Goal: Information Seeking & Learning: Understand process/instructions

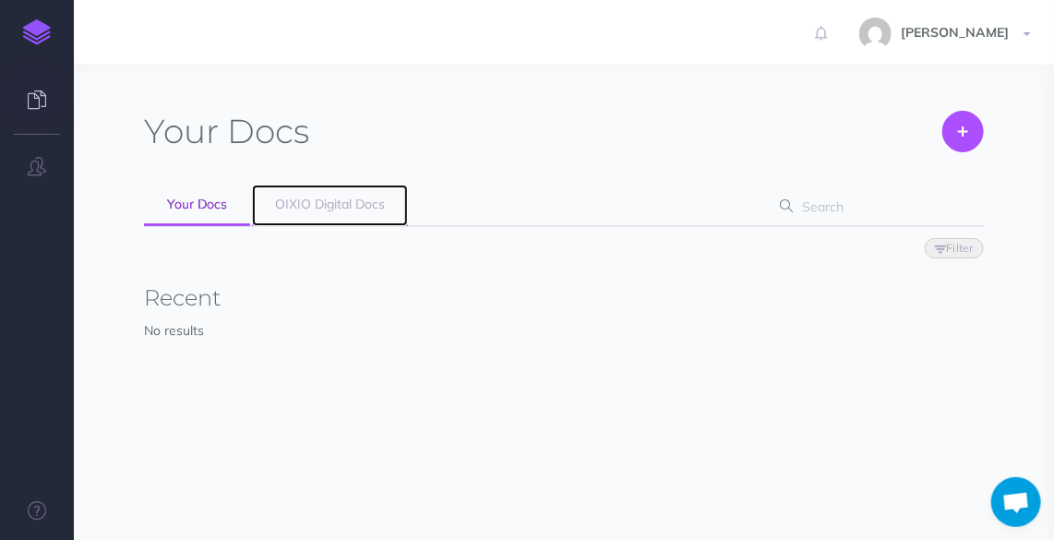
click at [384, 211] on link "OIXIO Digital Docs" at bounding box center [330, 206] width 156 height 42
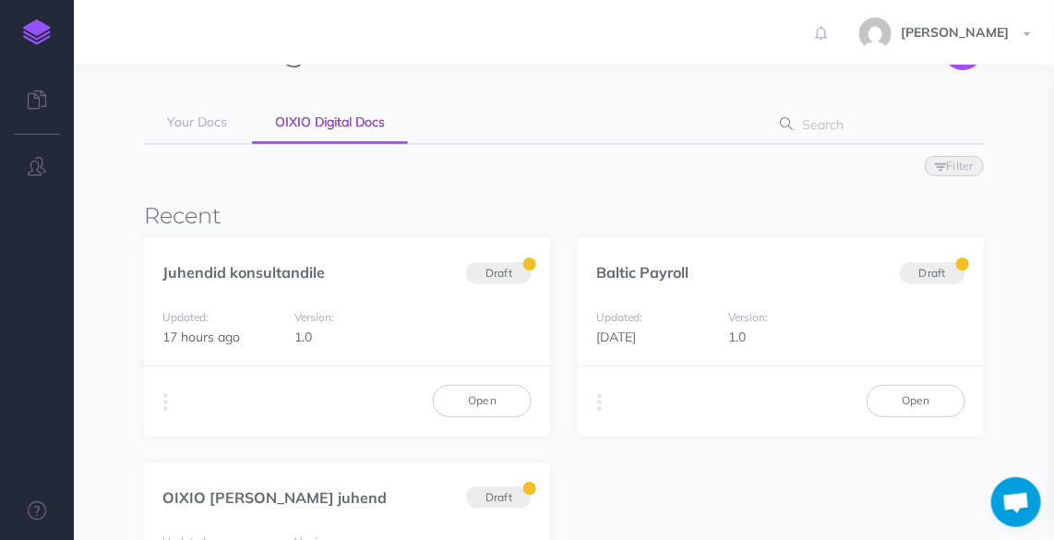
scroll to position [167, 0]
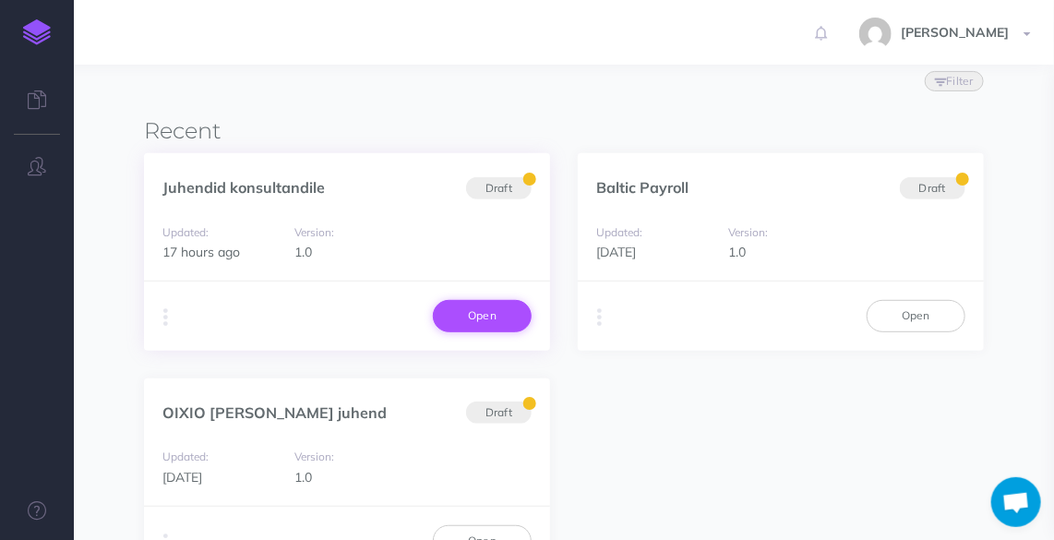
click at [499, 315] on link "Open" at bounding box center [482, 315] width 99 height 31
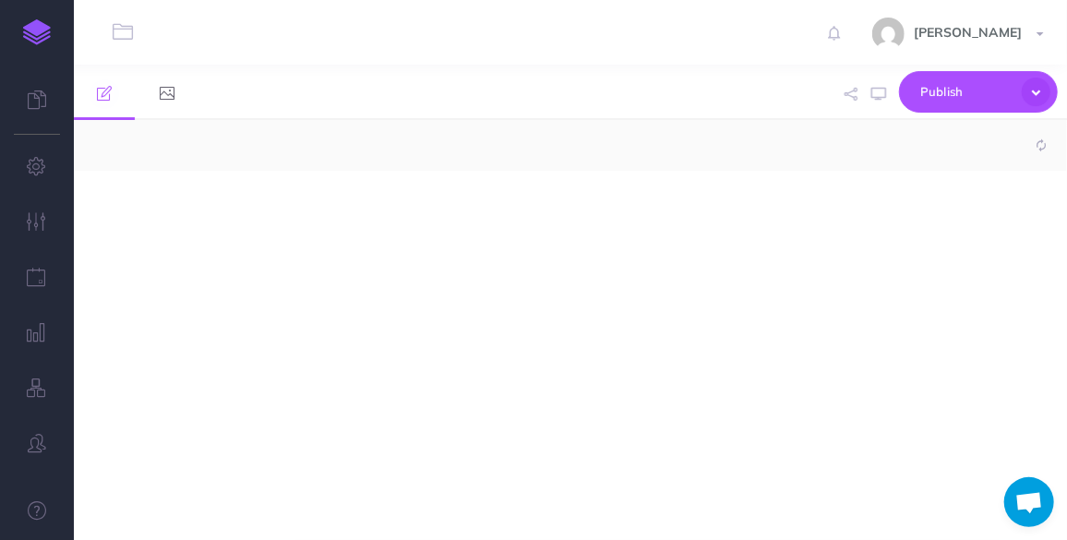
select select "null"
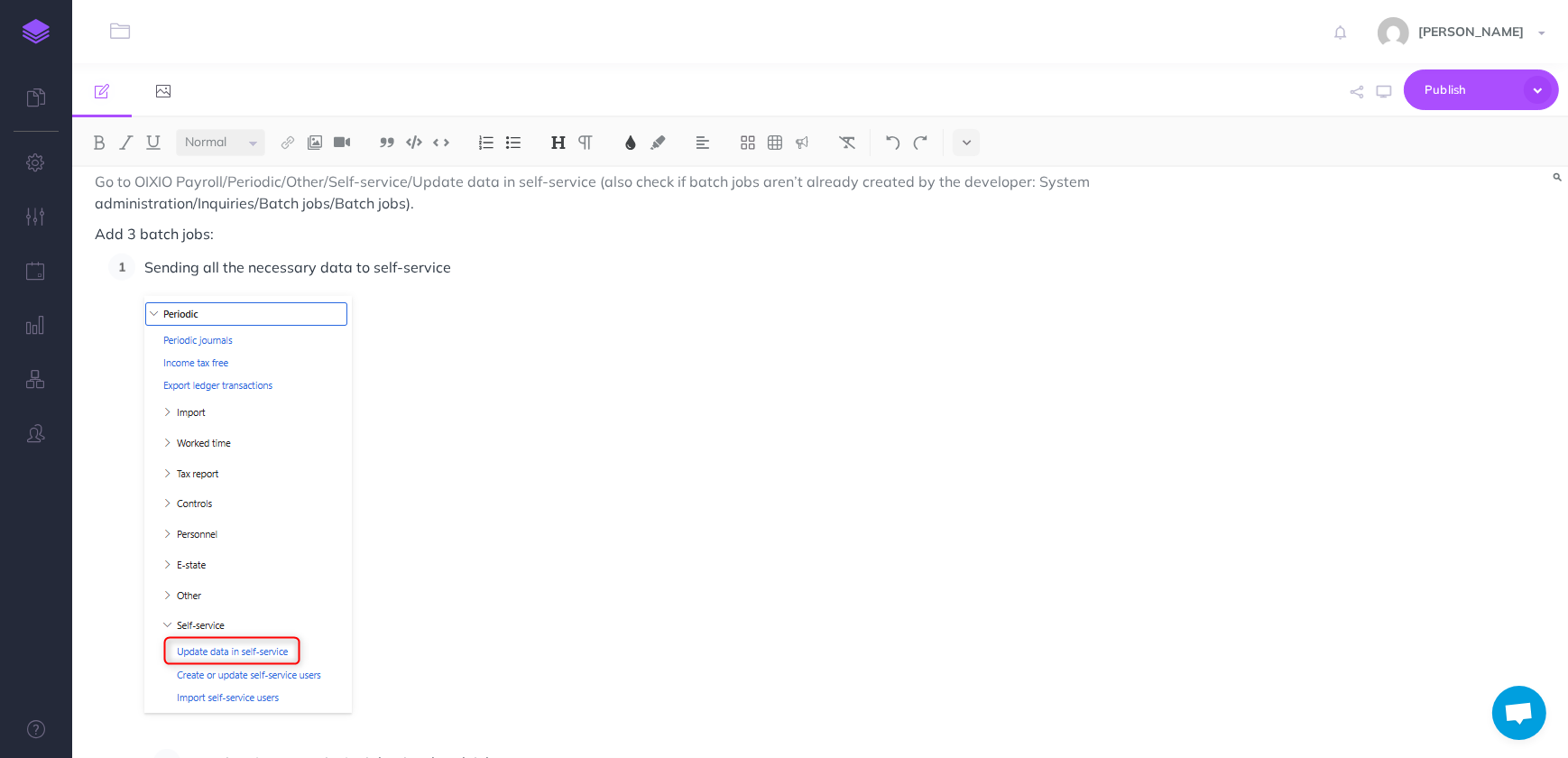
scroll to position [2297, 0]
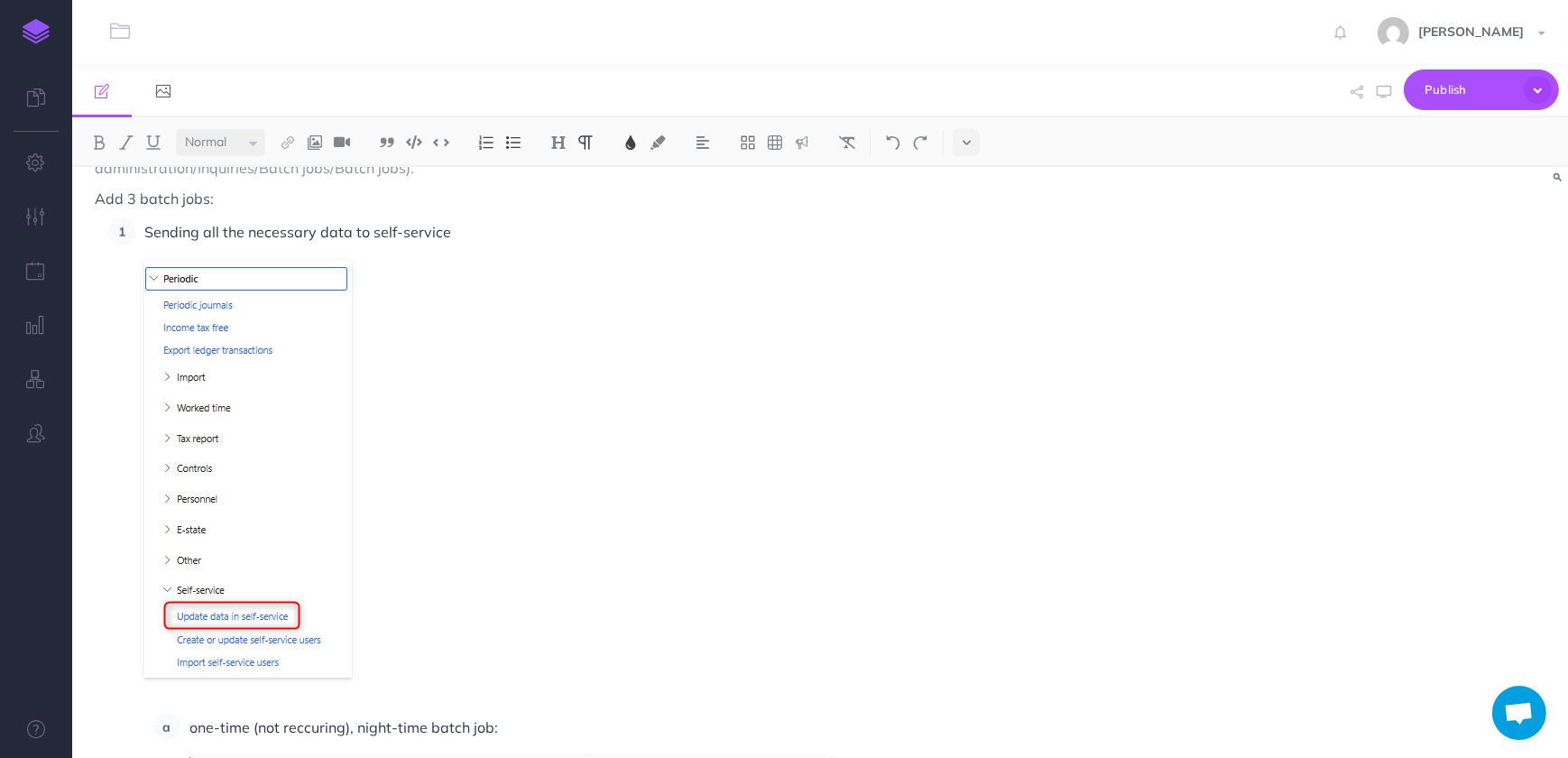
click at [466, 233] on p "Sending all the necessary data to self-service" at bounding box center [621, 232] width 953 height 27
click at [478, 231] on p "Sending all the necessary data to self-service" at bounding box center [621, 232] width 953 height 27
click at [975, 242] on p "Sending all the necessary data to self-service - OIXIO Payroll/Periodic/Self-se…" at bounding box center [621, 232] width 953 height 27
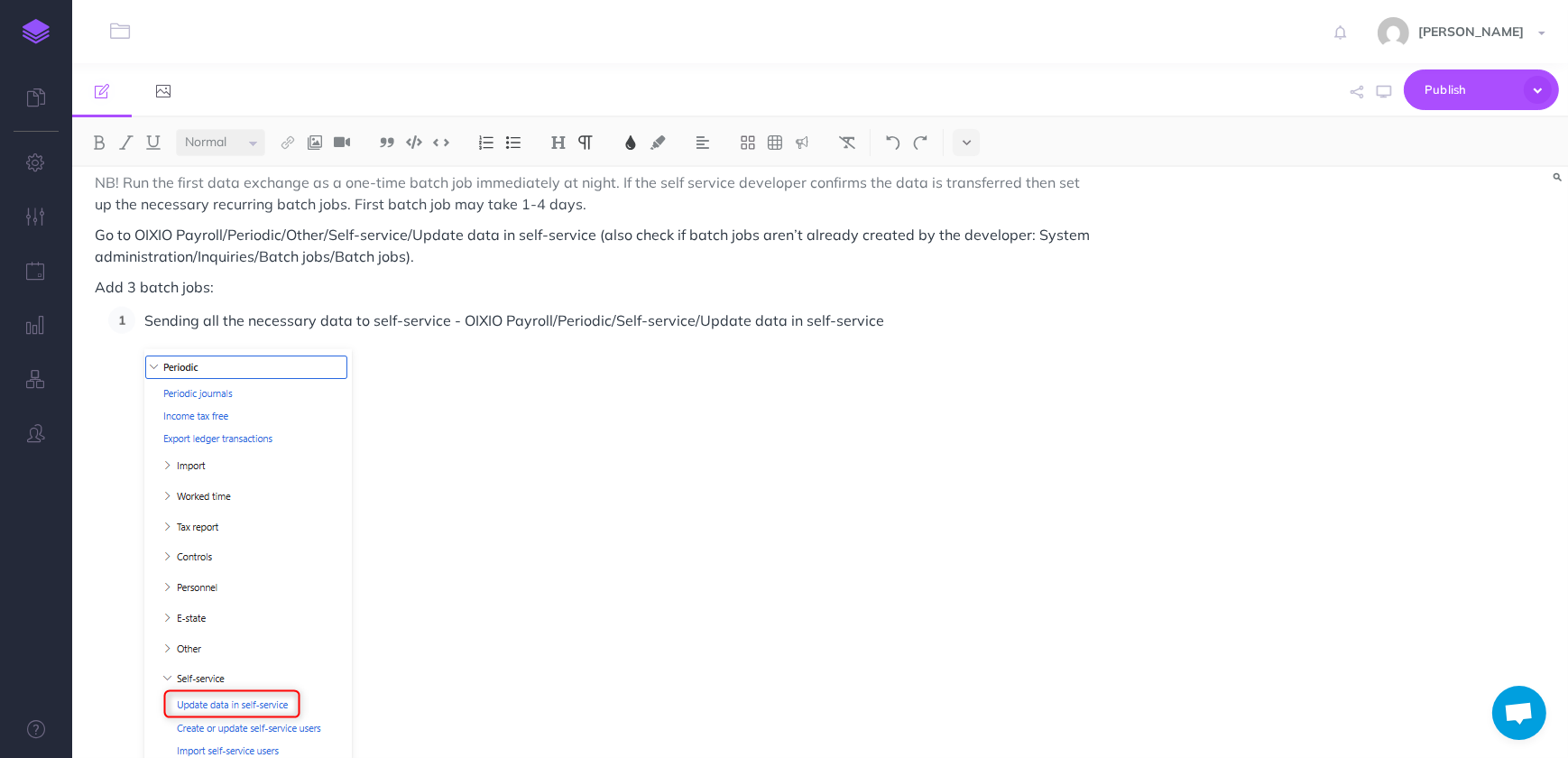
scroll to position [2133, 0]
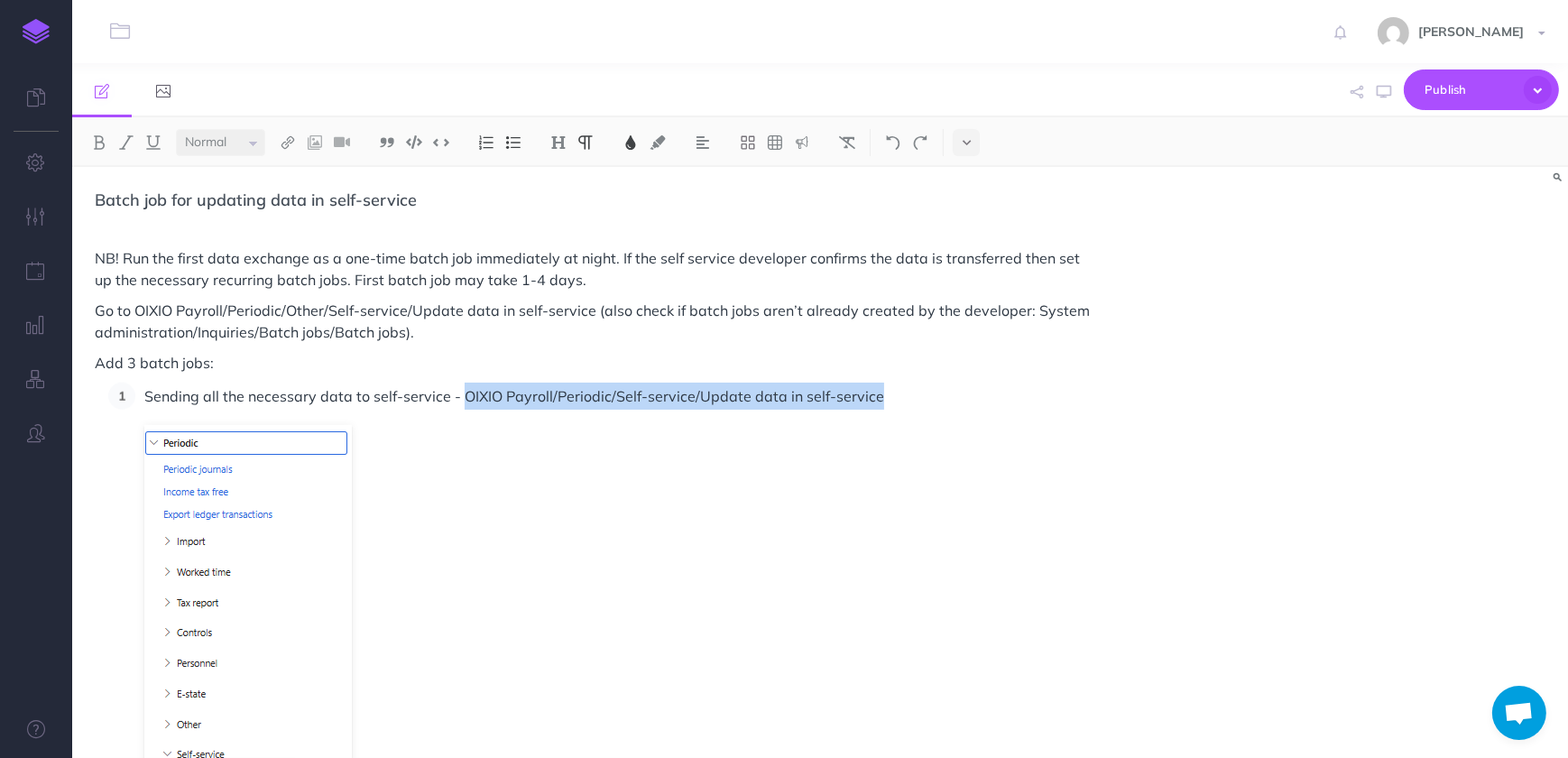
drag, startPoint x: 879, startPoint y: 394, endPoint x: 462, endPoint y: 396, distance: 417.0
click at [462, 396] on p "Sending all the necessary data to self-service - OIXIO Payroll/Periodic/Self-se…" at bounding box center [621, 396] width 953 height 27
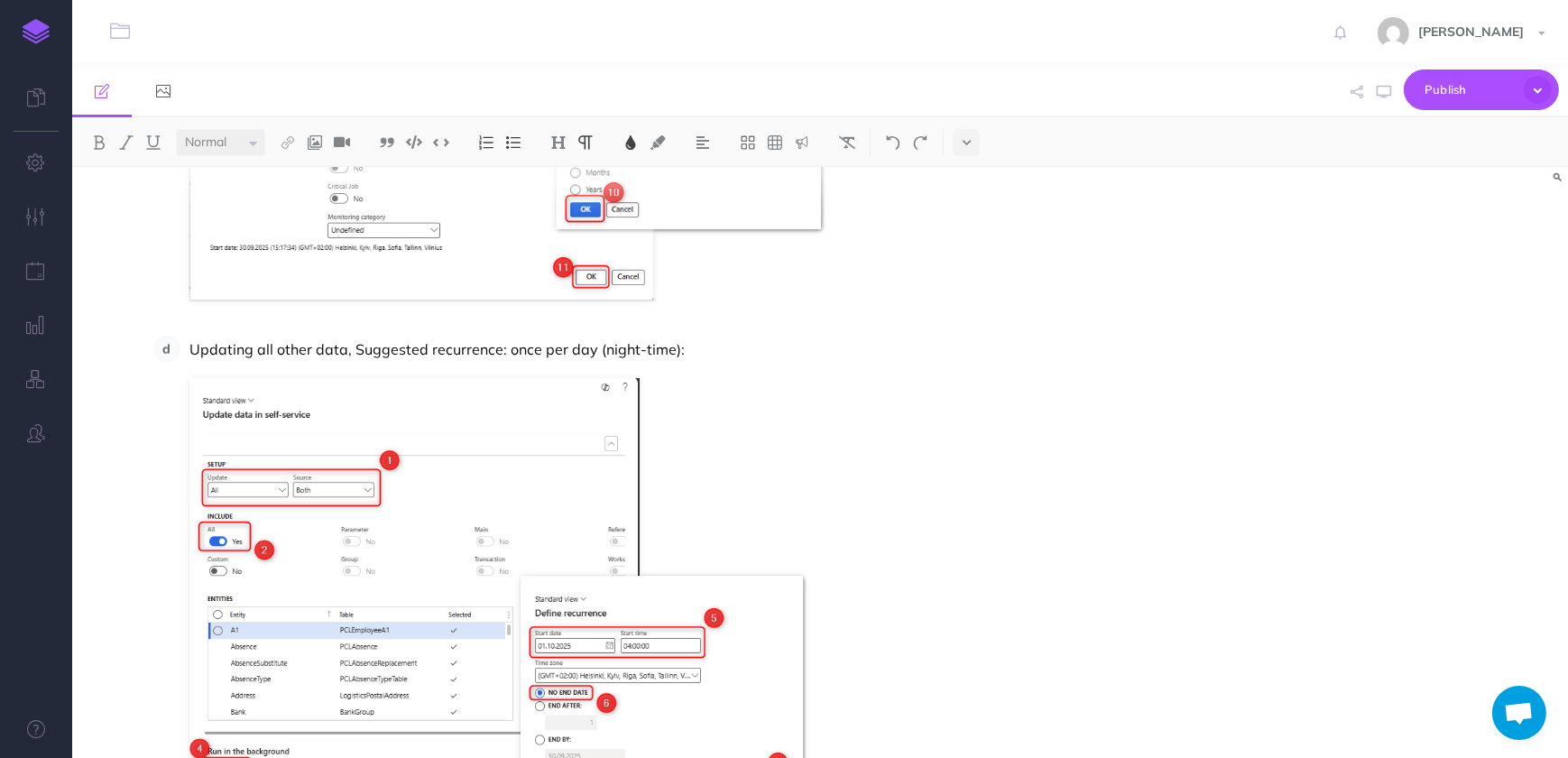
scroll to position [4104, 0]
click at [346, 352] on p "Updating all other data, Suggested recurrence: once per day (night-time):" at bounding box center [643, 348] width 908 height 27
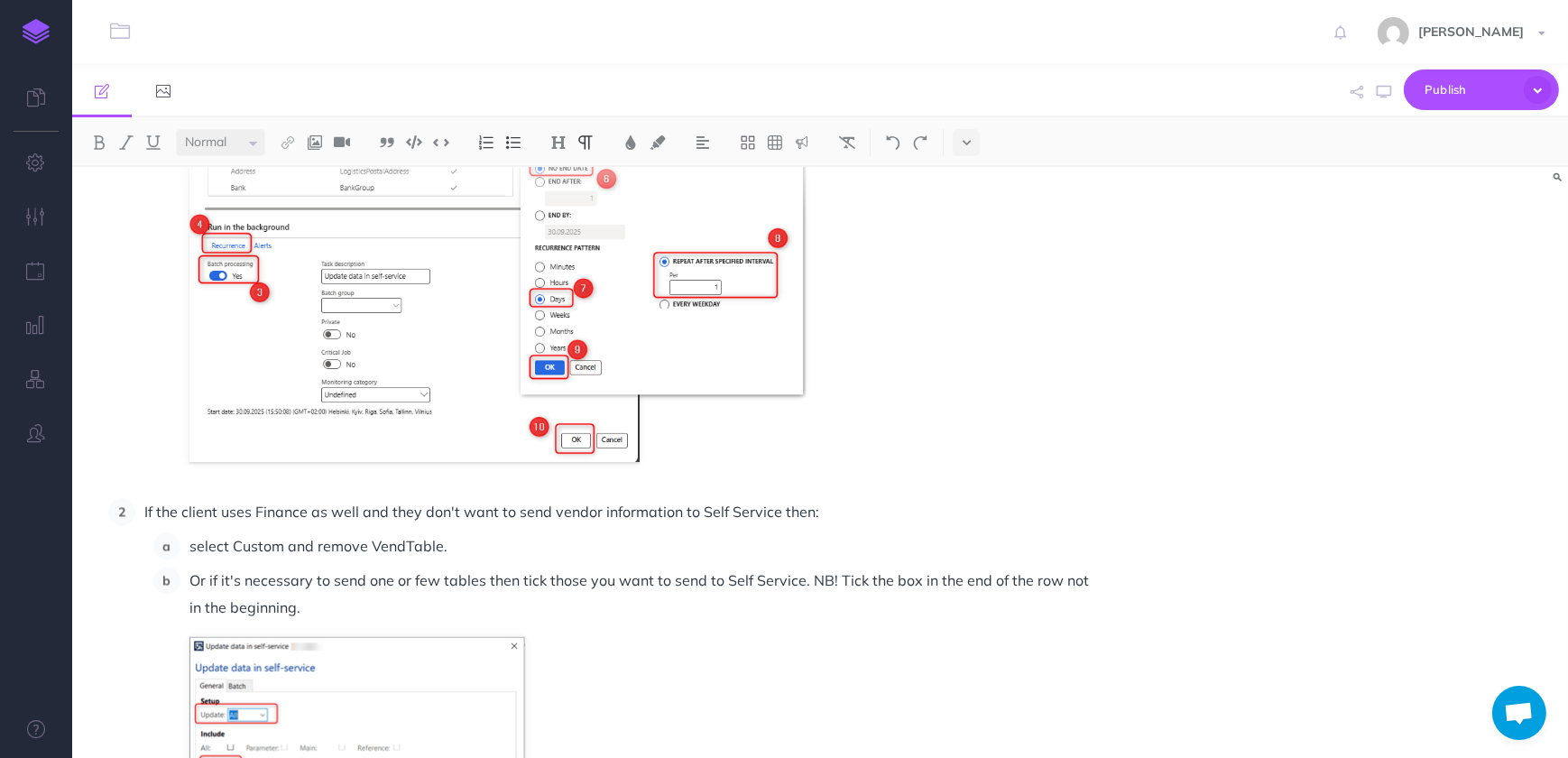
scroll to position [4678, 0]
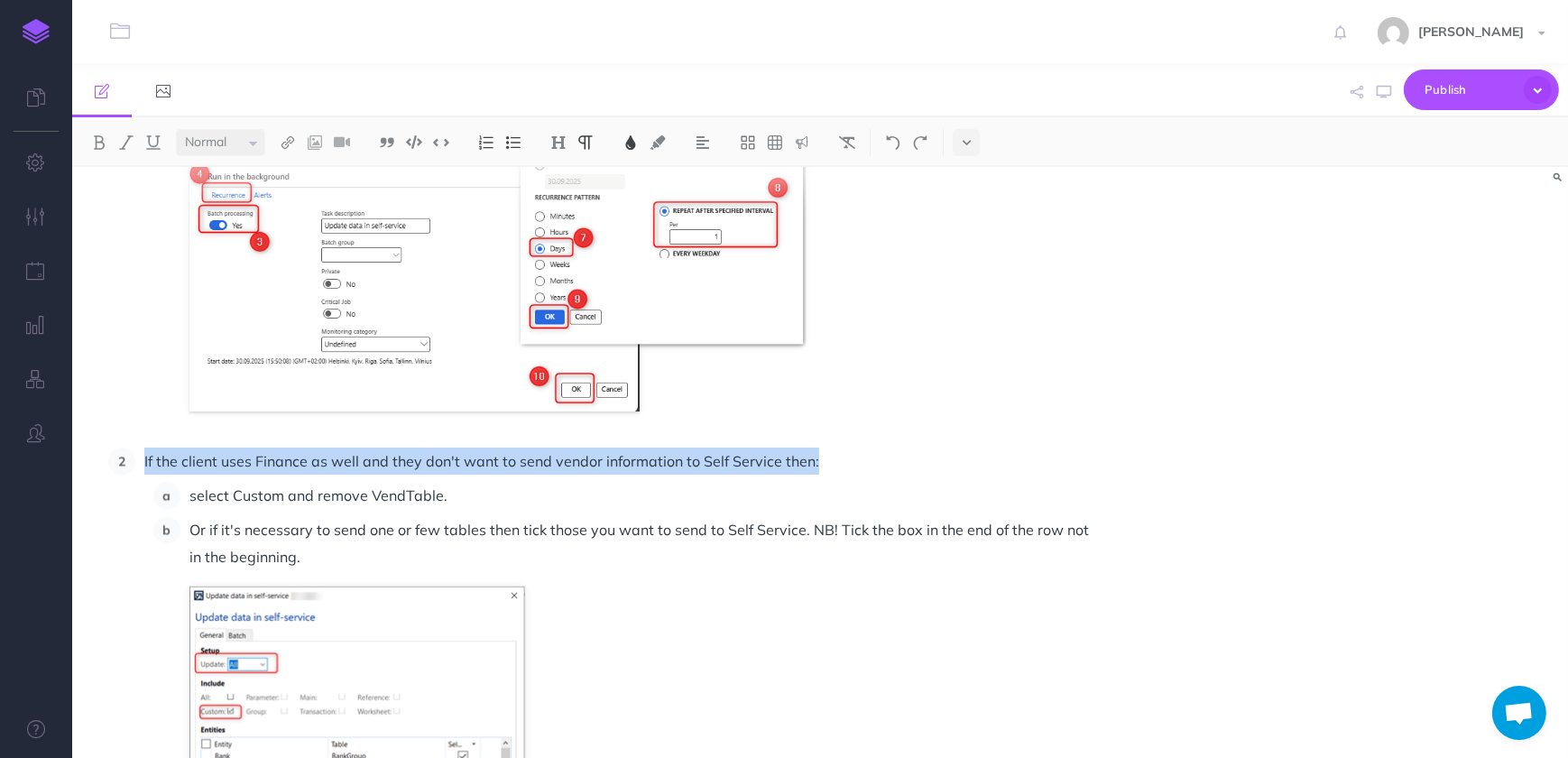
drag, startPoint x: 145, startPoint y: 459, endPoint x: 886, endPoint y: 456, distance: 741.0
click at [886, 456] on p "If the client uses Finance as well and they don't want to send vendor informati…" at bounding box center [621, 462] width 953 height 27
copy span "If the client uses Finance as well and they don't want to send vendor informati…"
click at [388, 470] on p "If the client uses Finance as well and they don't want to send vendor informati…" at bounding box center [621, 462] width 953 height 27
click at [884, 468] on p "If the client uses Finance as well and they don't want to send vendor informati…" at bounding box center [621, 462] width 953 height 27
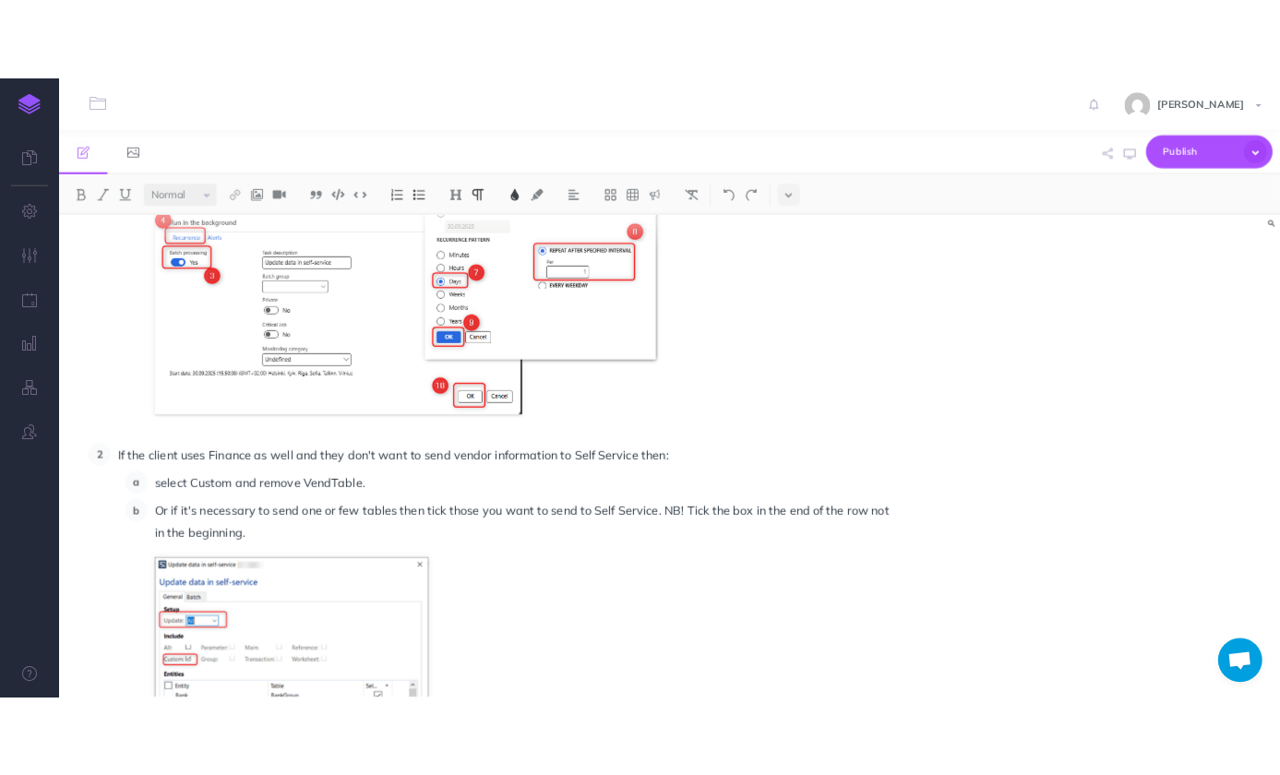
scroll to position [4867, 0]
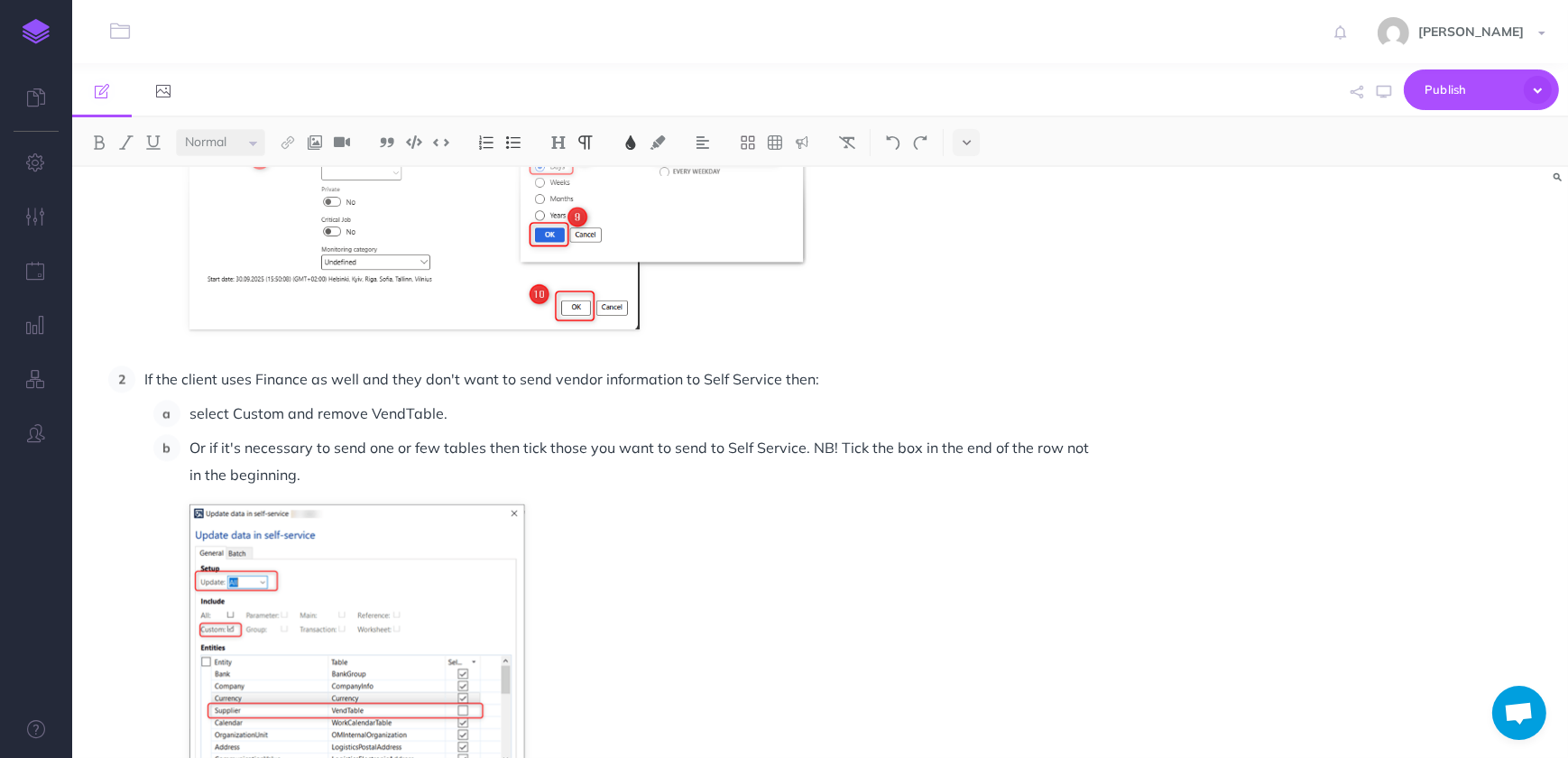
click at [930, 443] on span "Or if it's necessary to send one or few tables then tick those you want to send…" at bounding box center [641, 462] width 903 height 45
click at [194, 474] on span "Or if it's necessary to send one or few tables then tick those you want to send…" at bounding box center [642, 462] width 906 height 45
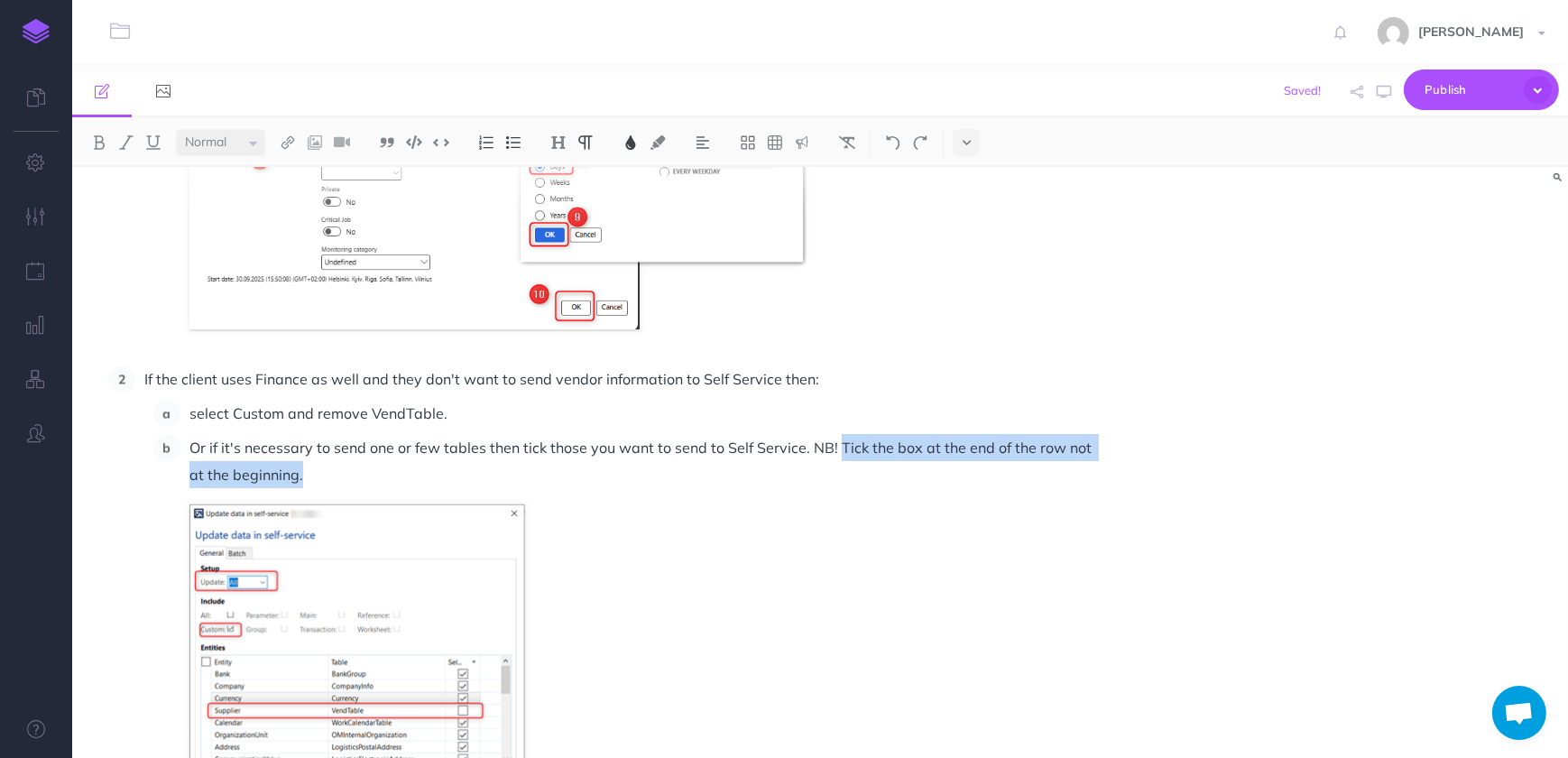
drag, startPoint x: 308, startPoint y: 476, endPoint x: 840, endPoint y: 453, distance: 532.5
click at [840, 453] on p "Or if it's necessary to send one or few tables then tick those you want to send…" at bounding box center [643, 461] width 908 height 54
copy span "Tick the box at the end of the row not at the beginning."
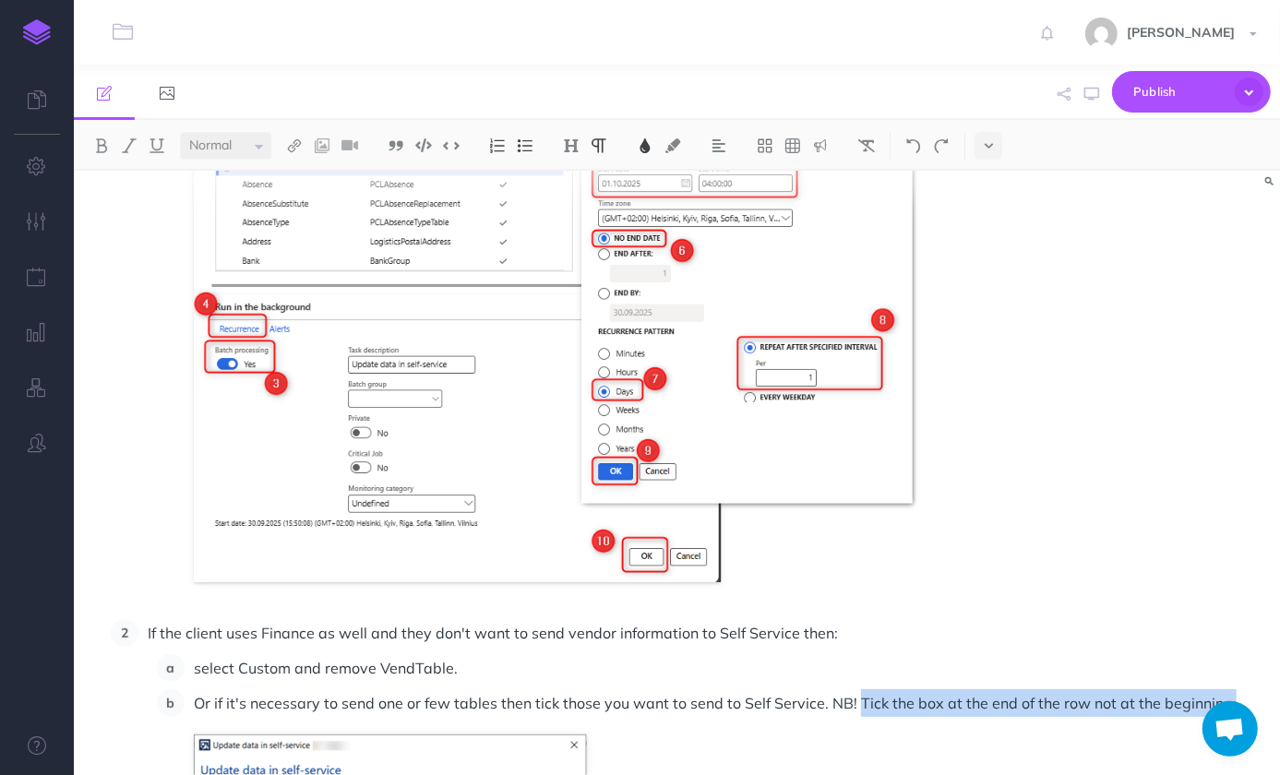
scroll to position [5203, 0]
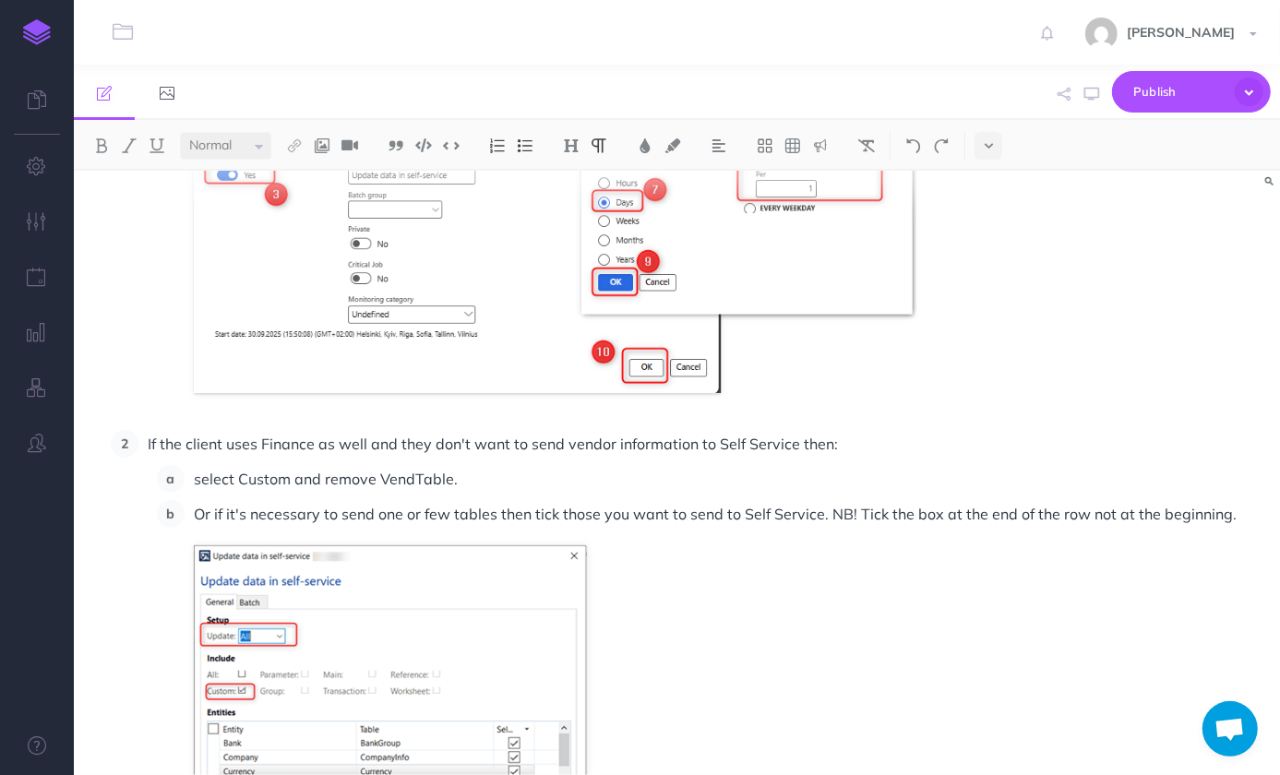
click at [916, 539] on li "Or if it's necessary to send one or few tables then tick those you want to send…" at bounding box center [721, 730] width 1073 height 461
click at [1066, 518] on span "Or if it's necessary to send one or few tables then tick those you want to send…" at bounding box center [715, 514] width 1043 height 18
click at [217, 513] on span "Or if it's necessary to send one or few tables then tick those you want to send…" at bounding box center [717, 514] width 1046 height 18
click at [508, 515] on span "If it's necessary to send one or few tables then tick those you want to send to…" at bounding box center [707, 514] width 1026 height 18
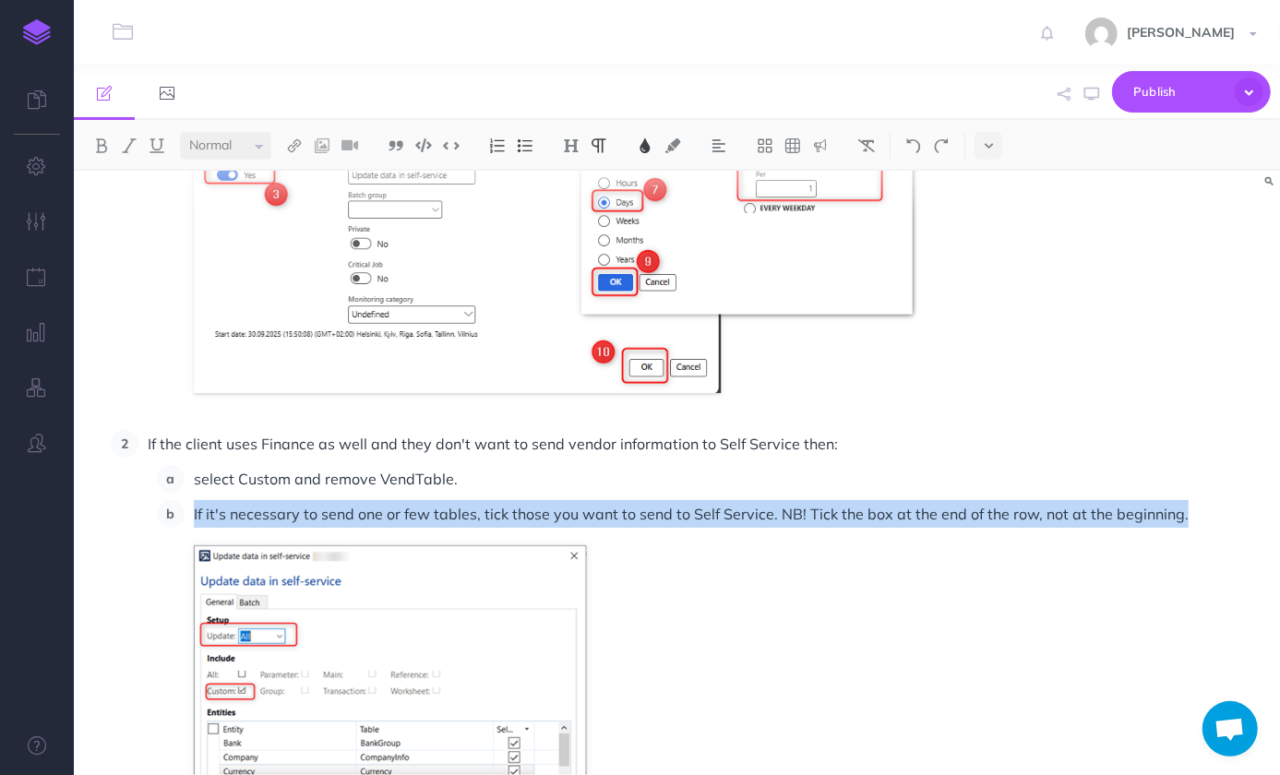
drag, startPoint x: 192, startPoint y: 512, endPoint x: 1182, endPoint y: 524, distance: 989.7
click at [1066, 524] on li "If it's necessary to send one or few tables, tick those you want to send to Sel…" at bounding box center [721, 730] width 1073 height 461
copy span "If it's necessary to send one or few tables, tick those you want to send to Sel…"
click at [409, 511] on span "If it's necessary to send one or few tables, tick those you want to send to Sel…" at bounding box center [691, 514] width 995 height 18
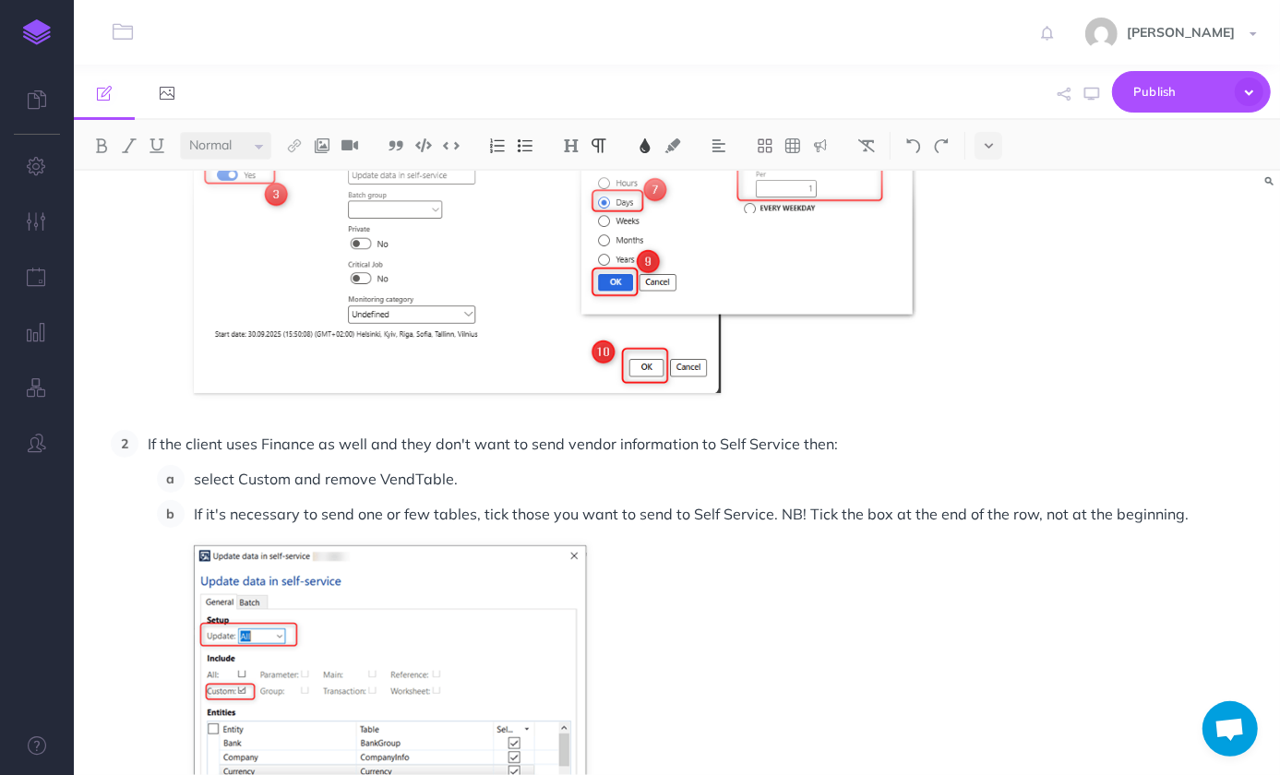
click at [416, 516] on span "If it's necessary to send one or few tables, tick those you want to send to Sel…" at bounding box center [691, 514] width 995 height 18
click at [529, 515] on span "If it's necessary to send one or more tables, tick those you want to send to Se…" at bounding box center [696, 514] width 1004 height 18
click at [824, 513] on span "If it's necessary to send one or more tables, tick the ones you want to send to…" at bounding box center [706, 514] width 1025 height 18
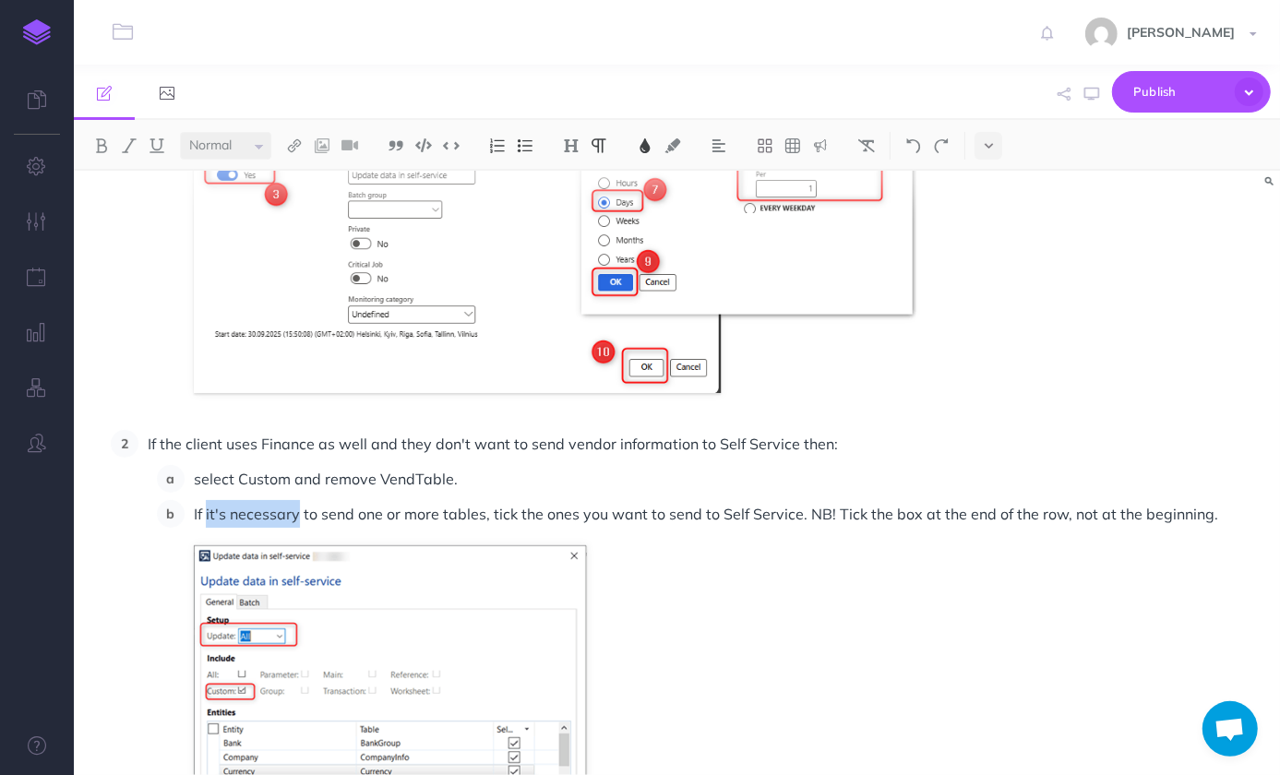
drag, startPoint x: 207, startPoint y: 513, endPoint x: 298, endPoint y: 511, distance: 91.4
click at [298, 511] on span "If it's necessary to send one or more tables, tick the ones you want to send to…" at bounding box center [706, 514] width 1025 height 18
click at [797, 513] on span "If you need to send one or more tables, tick the ones you want to send to Self …" at bounding box center [690, 514] width 993 height 18
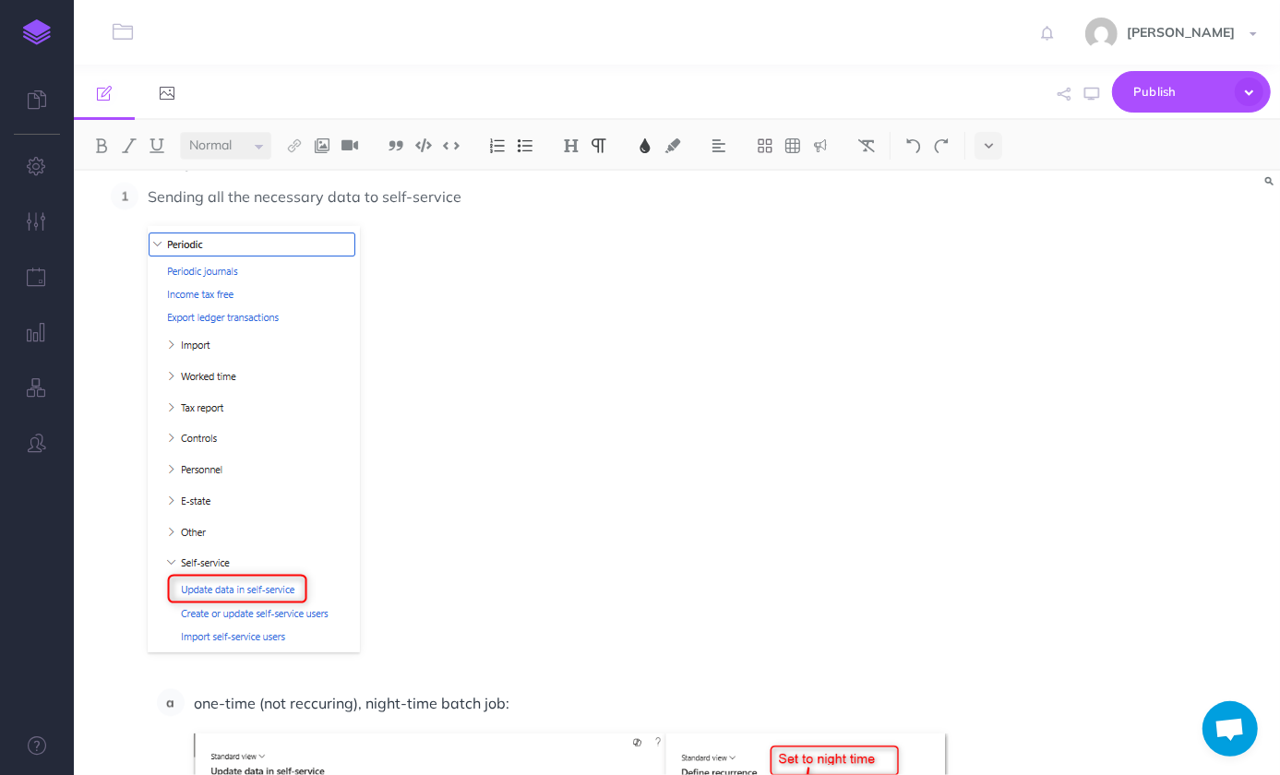
scroll to position [2181, 0]
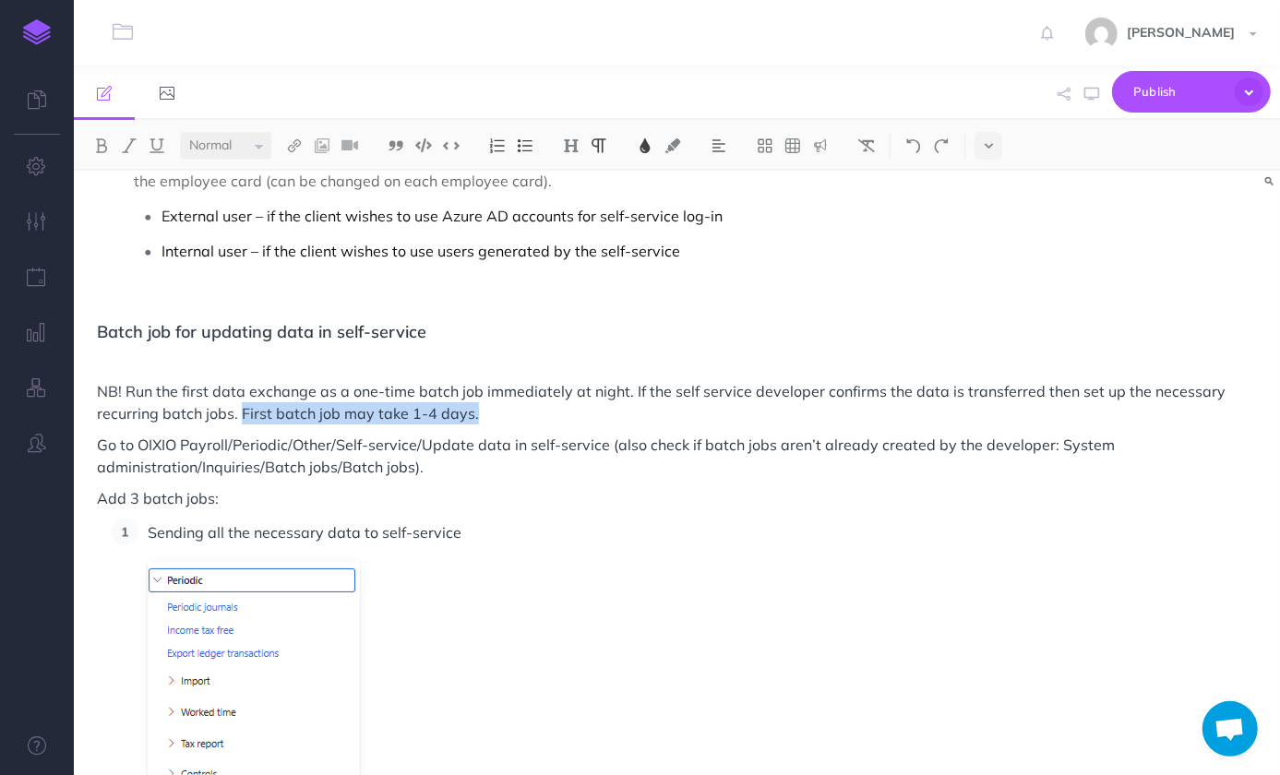
drag, startPoint x: 240, startPoint y: 413, endPoint x: 472, endPoint y: 419, distance: 231.8
click at [472, 419] on p "NB! Run the first data exchange as a one-time batch job immediately at night. I…" at bounding box center [677, 402] width 1160 height 44
click at [866, 387] on span "NB! Run the first data exchange as a one-time batch job immediately at night. F…" at bounding box center [651, 402] width 1109 height 41
click at [563, 424] on p "NB! Run the first data exchange as a one-time batch job immediately at night. F…" at bounding box center [677, 402] width 1160 height 44
click at [931, 388] on span "NB! Run the first data exchange as a one-time batch job immediately at night. F…" at bounding box center [653, 402] width 1112 height 41
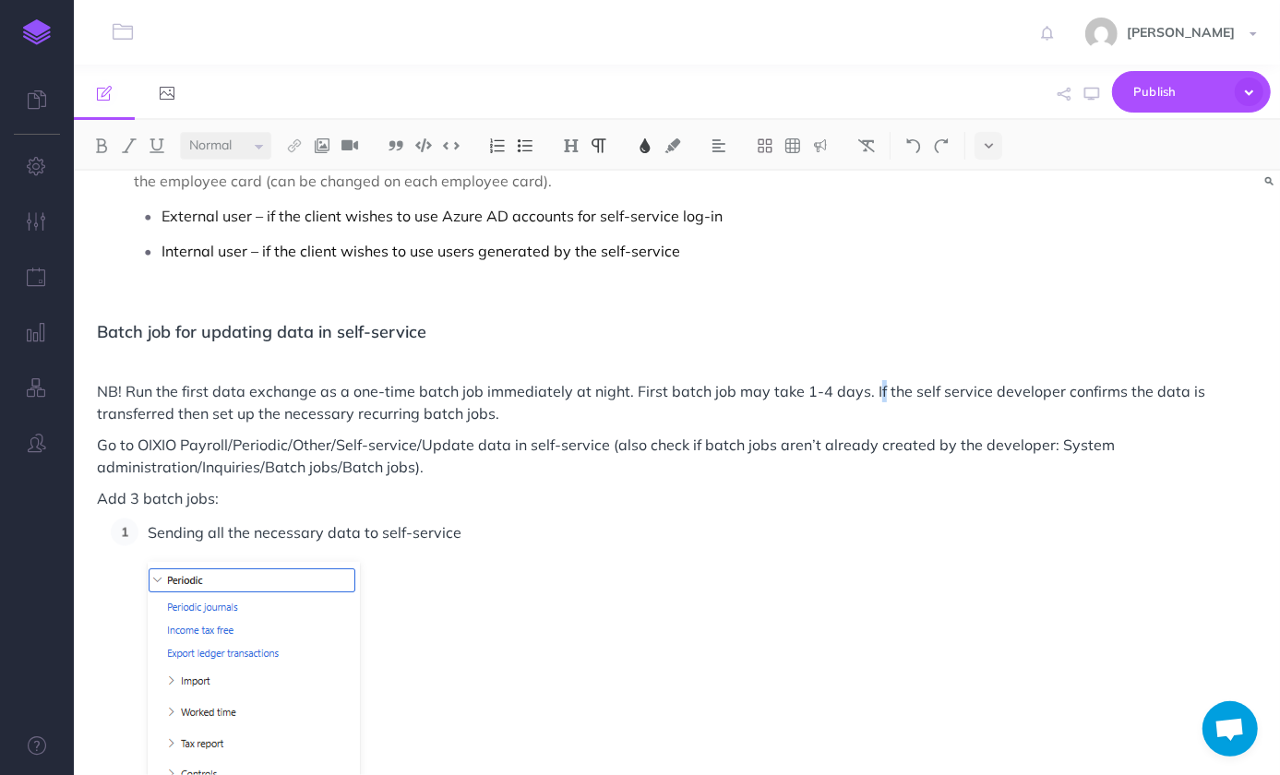
click at [874, 392] on span "NB! Run the first data exchange as a one-time batch job immediately at night. F…" at bounding box center [653, 402] width 1112 height 41
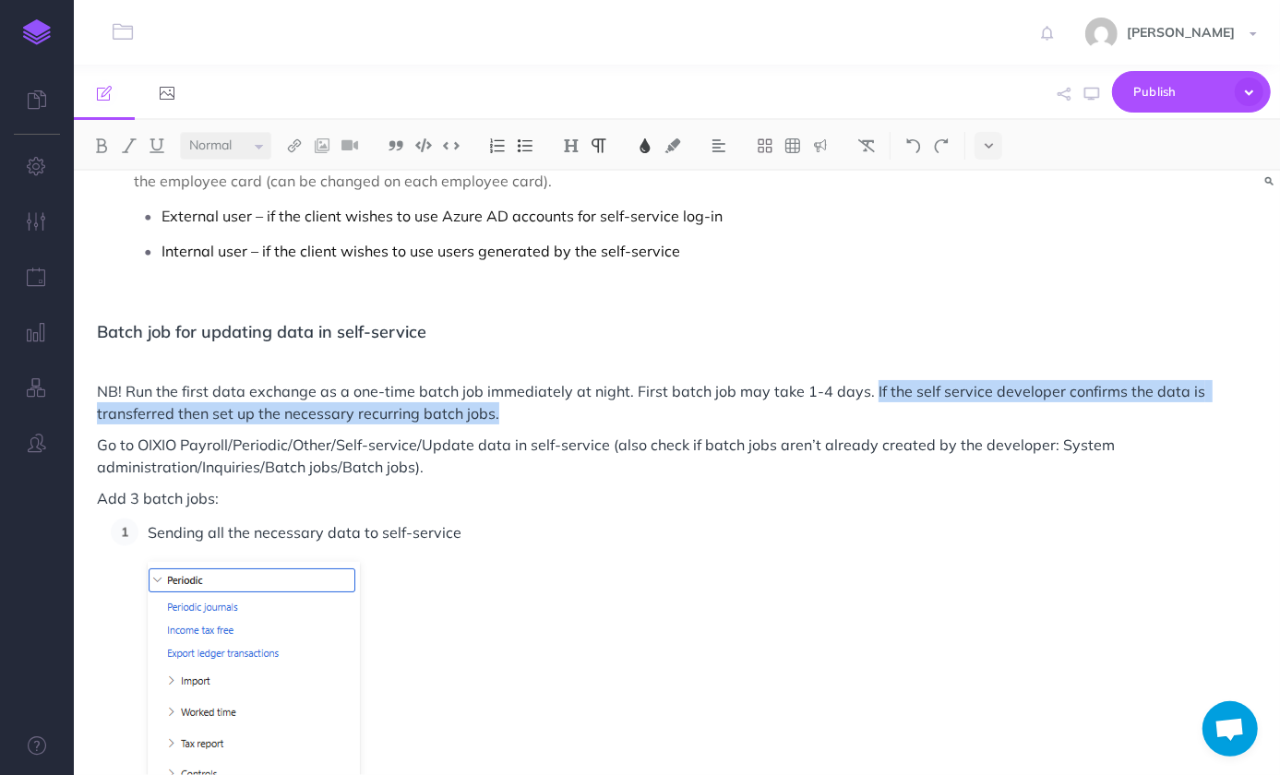
drag, startPoint x: 865, startPoint y: 389, endPoint x: 492, endPoint y: 413, distance: 373.7
click at [492, 413] on span "NB! Run the first data exchange as a one-time batch job immediately at night. F…" at bounding box center [653, 402] width 1112 height 41
copy span "If the self service developer confirms the data is transferred then set up the …"
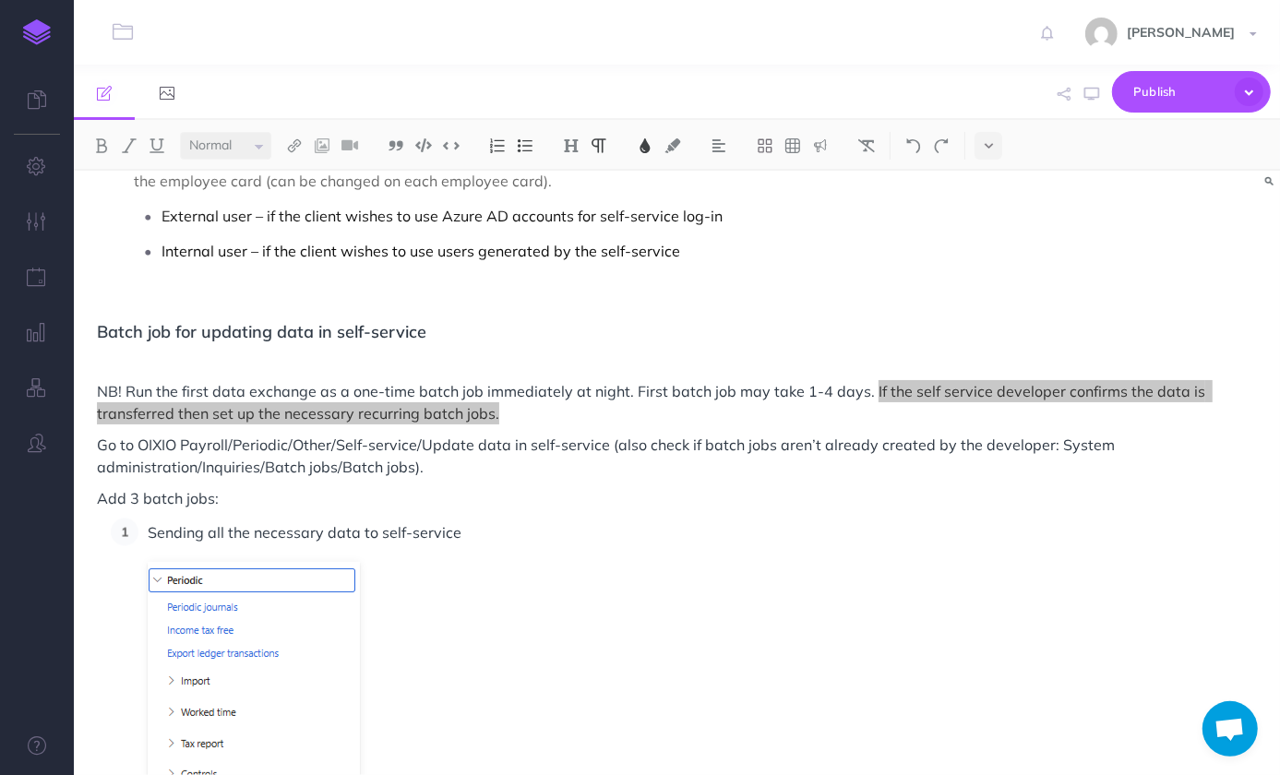
scroll to position [2265, 0]
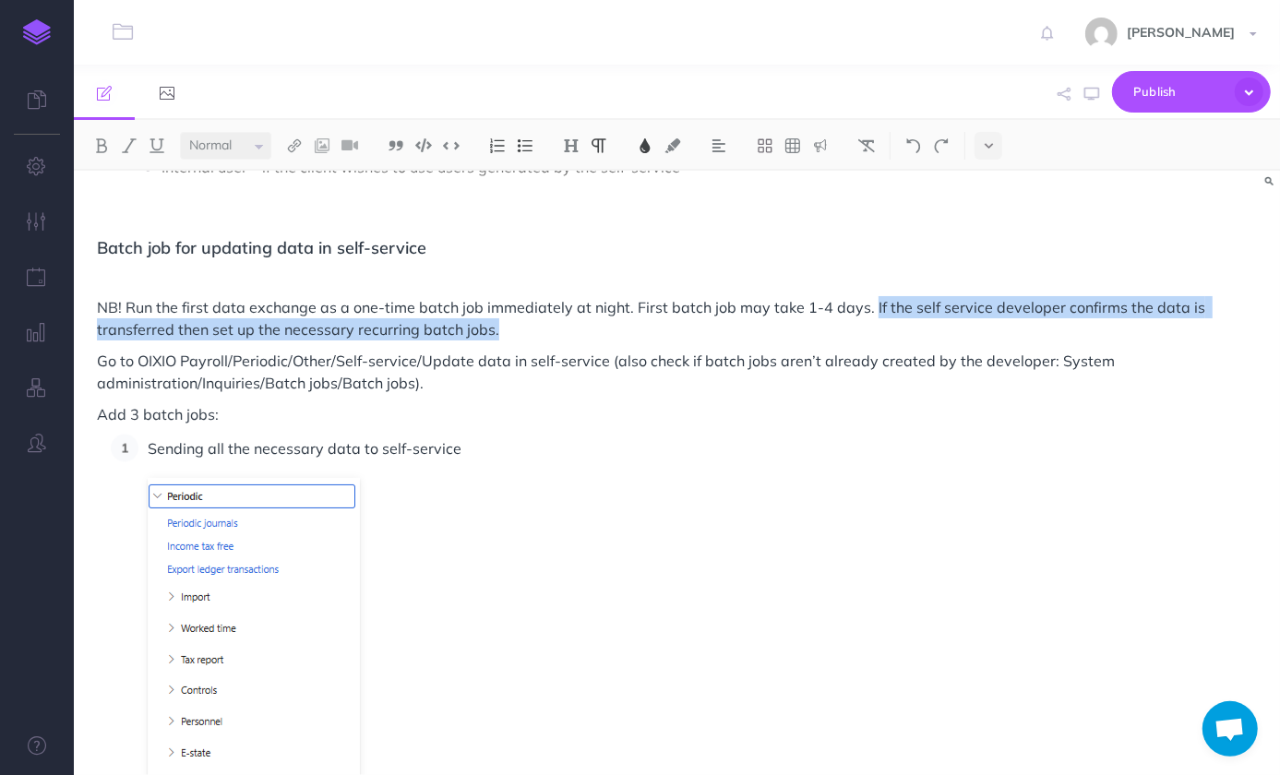
click at [202, 330] on span "NB! Run the first data exchange as a one-time batch job immediately at night. F…" at bounding box center [653, 318] width 1112 height 41
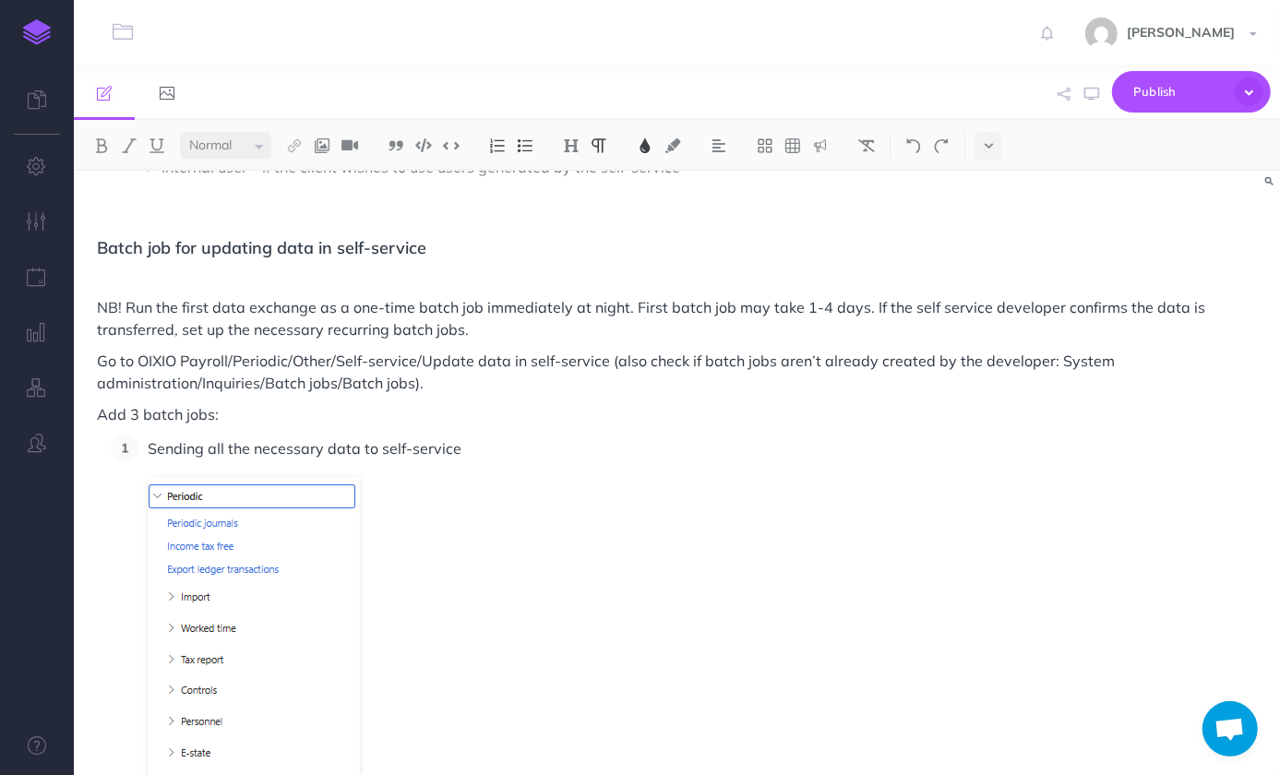
click at [1066, 308] on span "NB! Run the first data exchange as a one-time batch job immediately at night. F…" at bounding box center [653, 318] width 1112 height 41
click at [910, 305] on span "NB! Run the first data exchange as a one-time batch job immediately at night. F…" at bounding box center [679, 318] width 1164 height 41
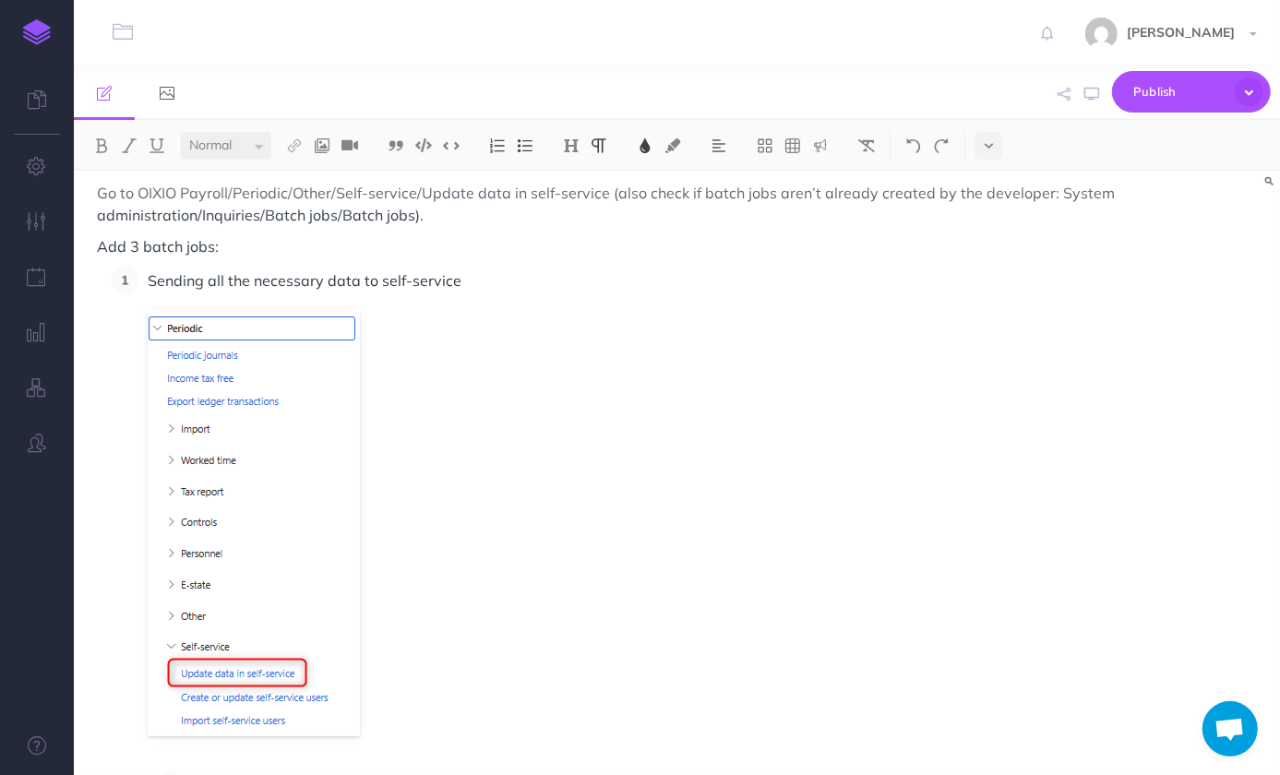
scroll to position [2349, 0]
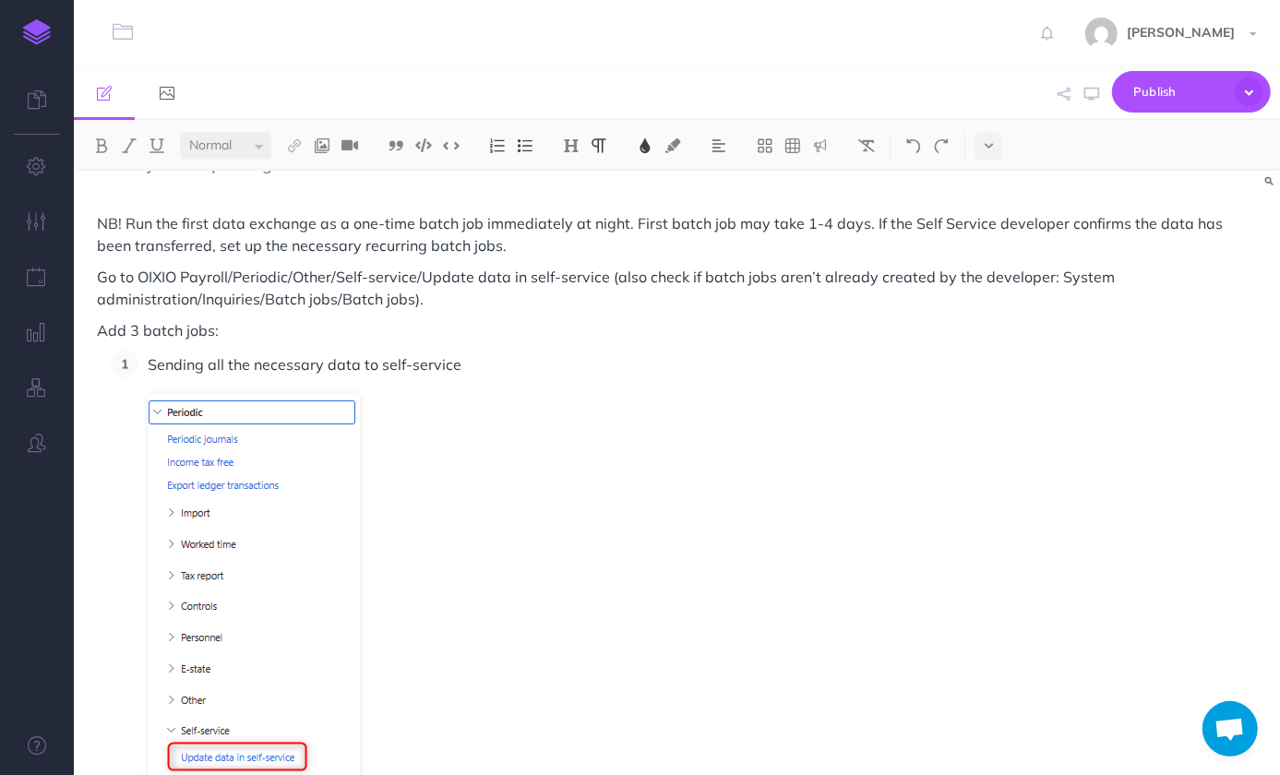
click at [379, 360] on span "Sending all the necessary data to self-service" at bounding box center [305, 364] width 314 height 18
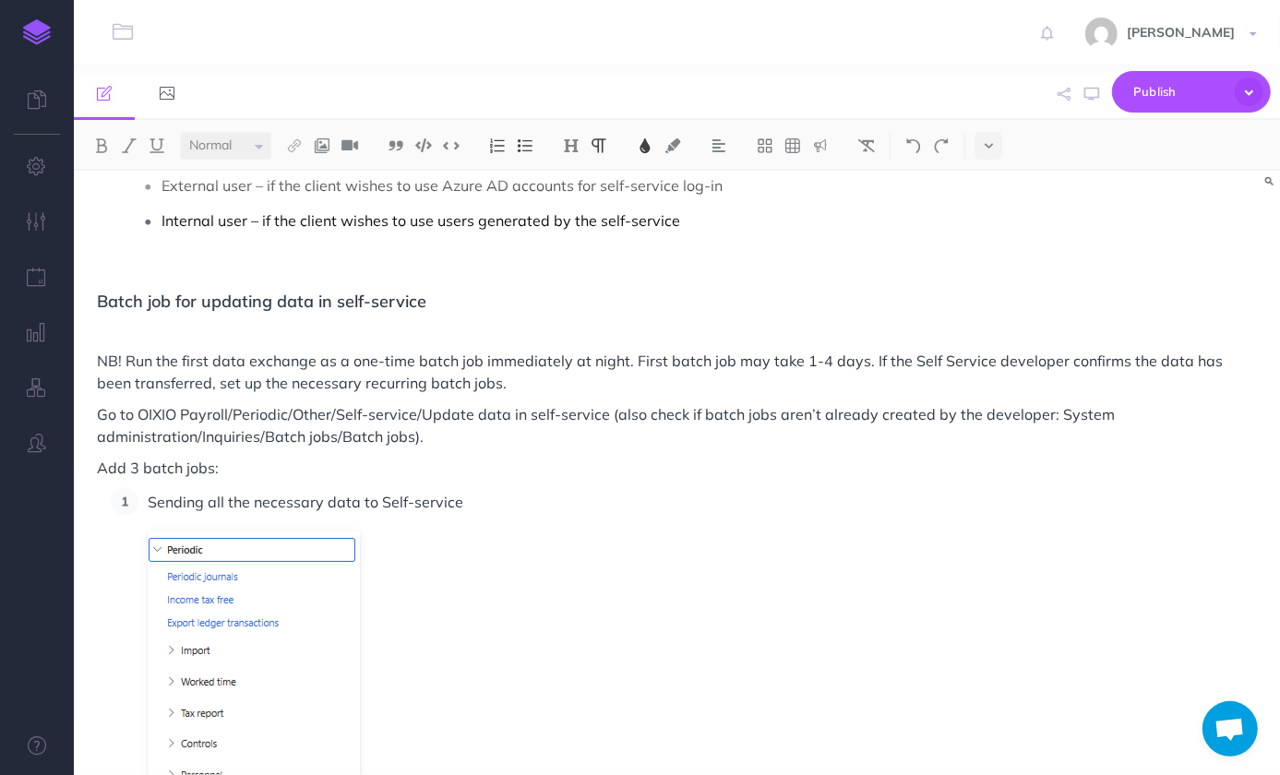
scroll to position [2181, 0]
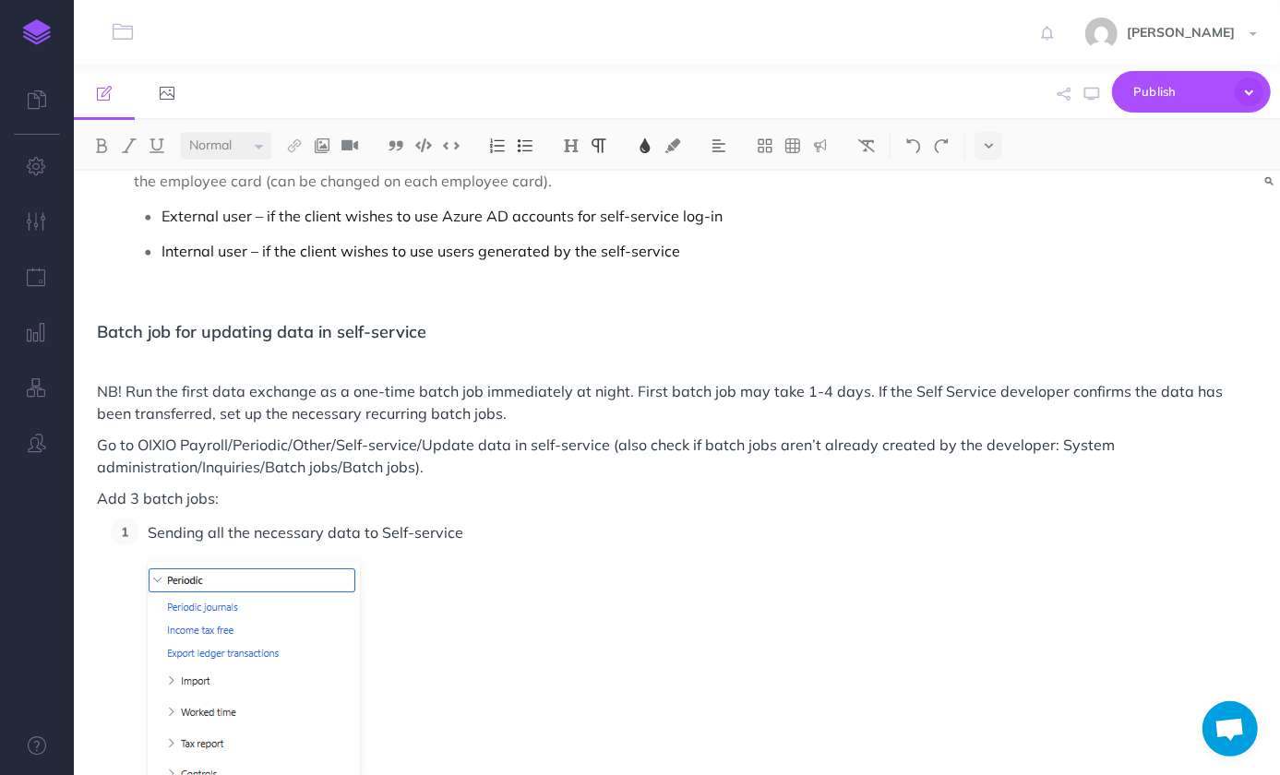
click at [907, 388] on span "NB! Run the first data exchange as a one-time batch job immediately at night. F…" at bounding box center [662, 402] width 1130 height 41
click at [384, 535] on span "Sending all the necessary data to Self-service" at bounding box center [306, 532] width 316 height 18
click at [636, 538] on p "Sending all the necessary data to self-service" at bounding box center [703, 533] width 1110 height 28
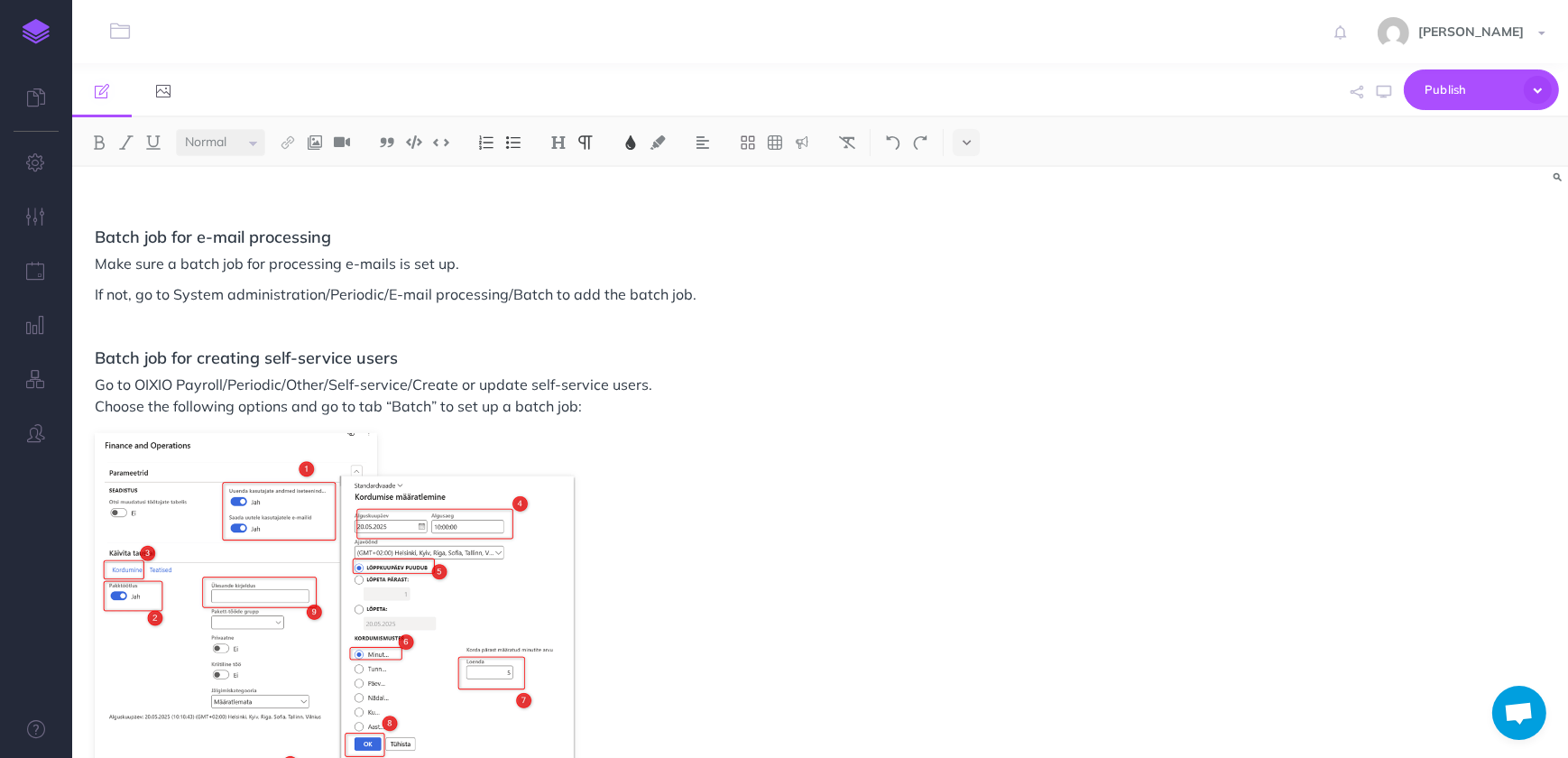
scroll to position [5417, 0]
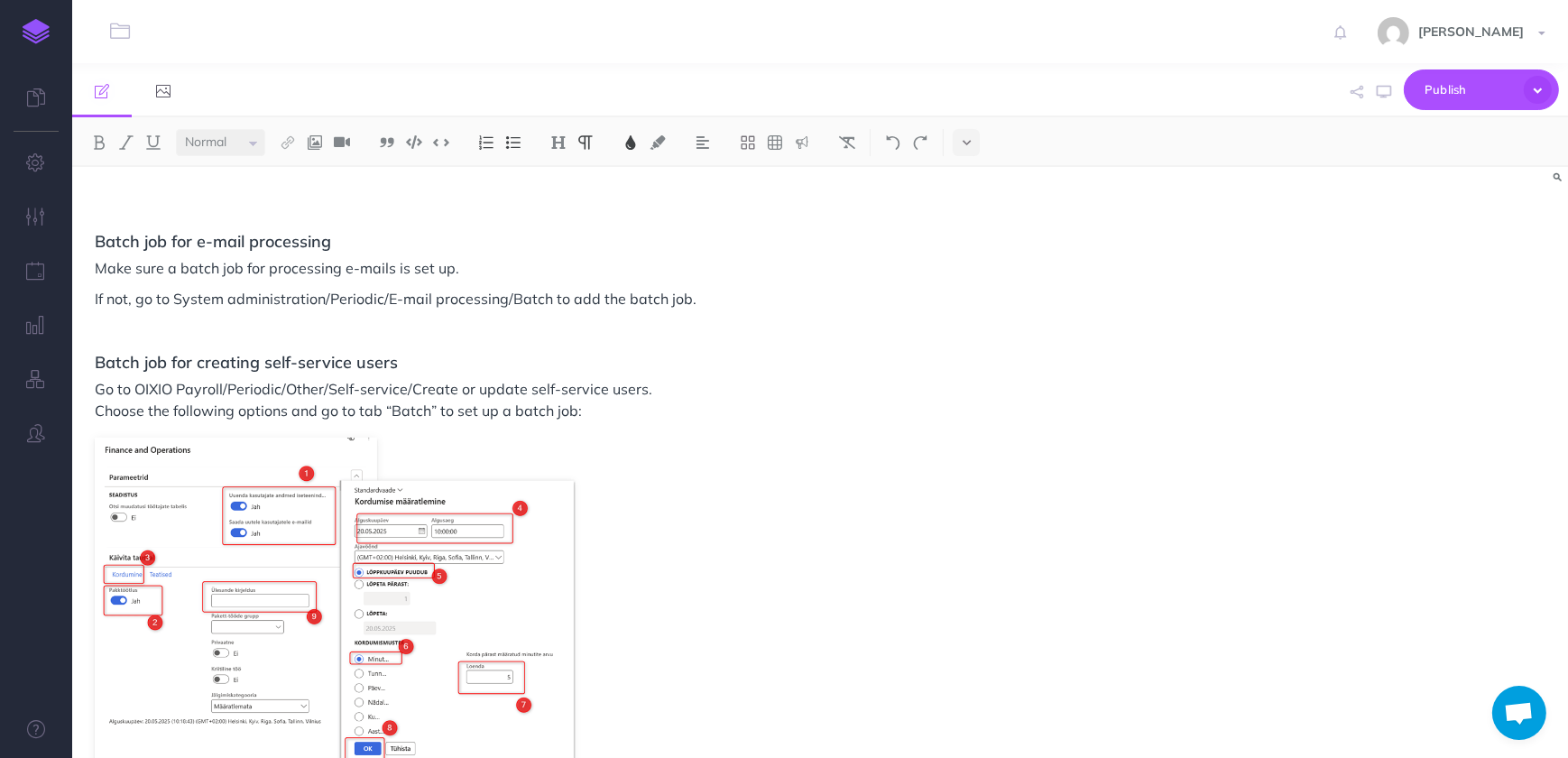
click at [683, 298] on span "If not, go to System administration/Periodic/E-mail processing/Batch to add the…" at bounding box center [396, 298] width 602 height 18
click at [475, 297] on p "If not, go to System administration/Periodic/E-mail proce." at bounding box center [596, 298] width 1003 height 22
click at [631, 325] on p at bounding box center [596, 330] width 1003 height 22
